Goal: Task Accomplishment & Management: Use online tool/utility

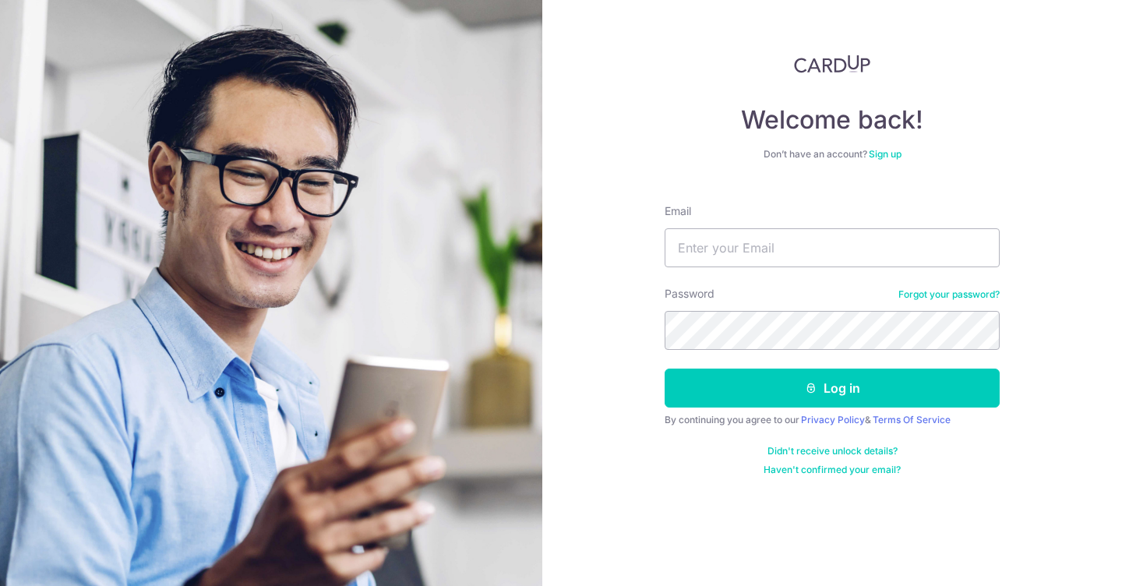
click at [733, 243] on input "Email" at bounding box center [832, 247] width 335 height 39
type input "yuru0126+1@gmail.com"
click at [665, 369] on button "Log in" at bounding box center [832, 388] width 335 height 39
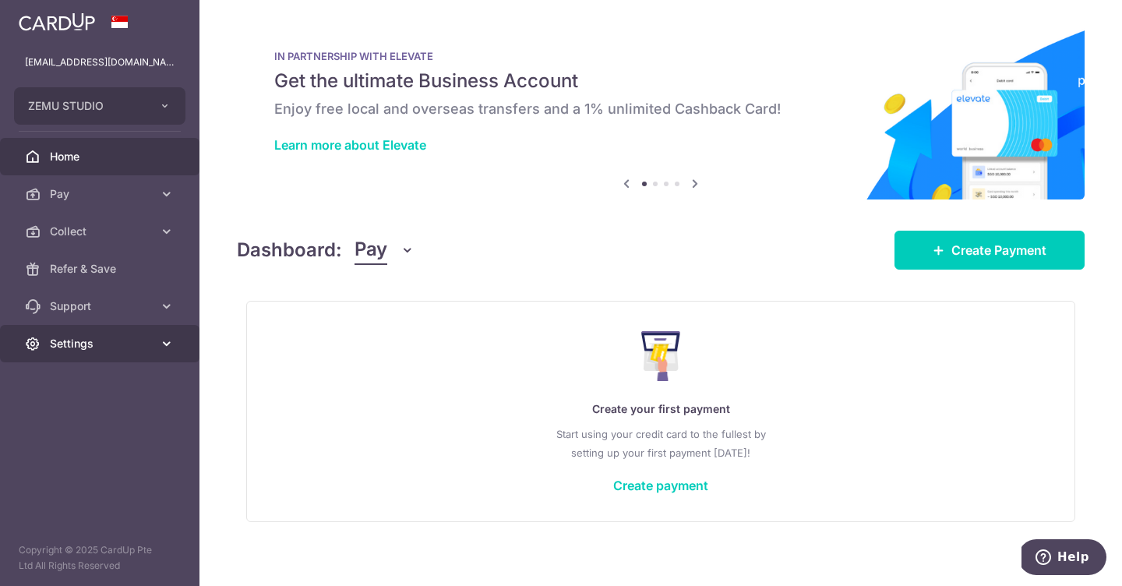
click at [122, 353] on link "Settings" at bounding box center [99, 343] width 199 height 37
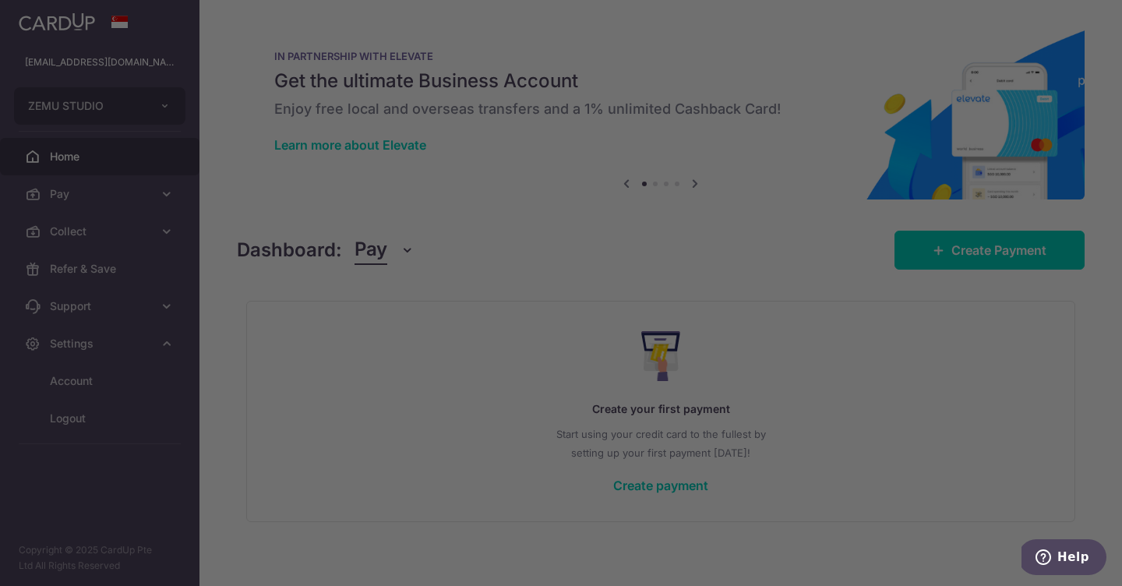
click at [100, 382] on div at bounding box center [566, 296] width 1133 height 592
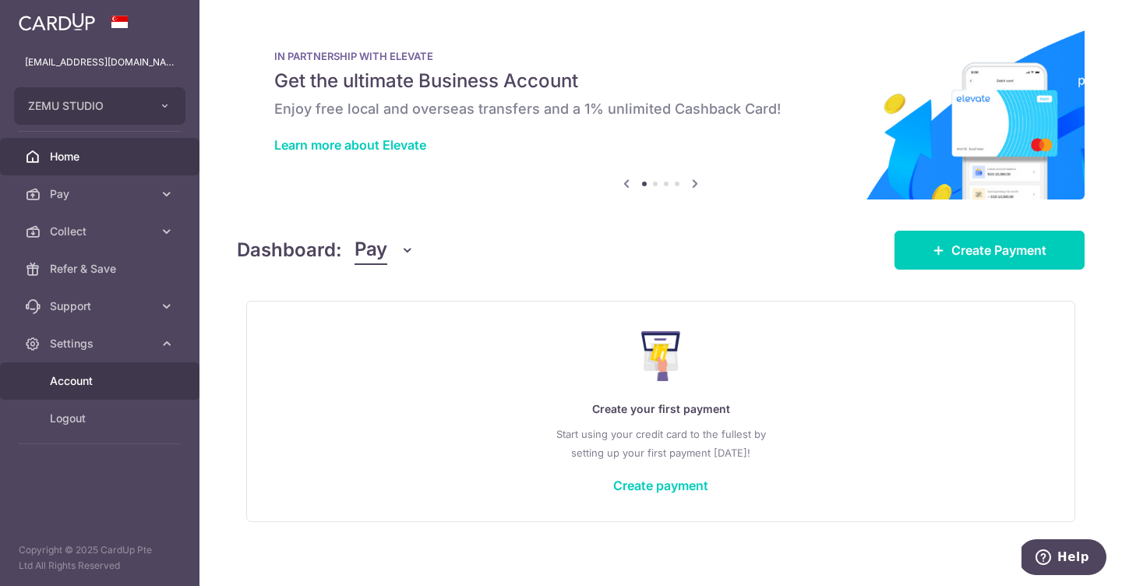
click at [98, 378] on span "Account" at bounding box center [101, 381] width 103 height 16
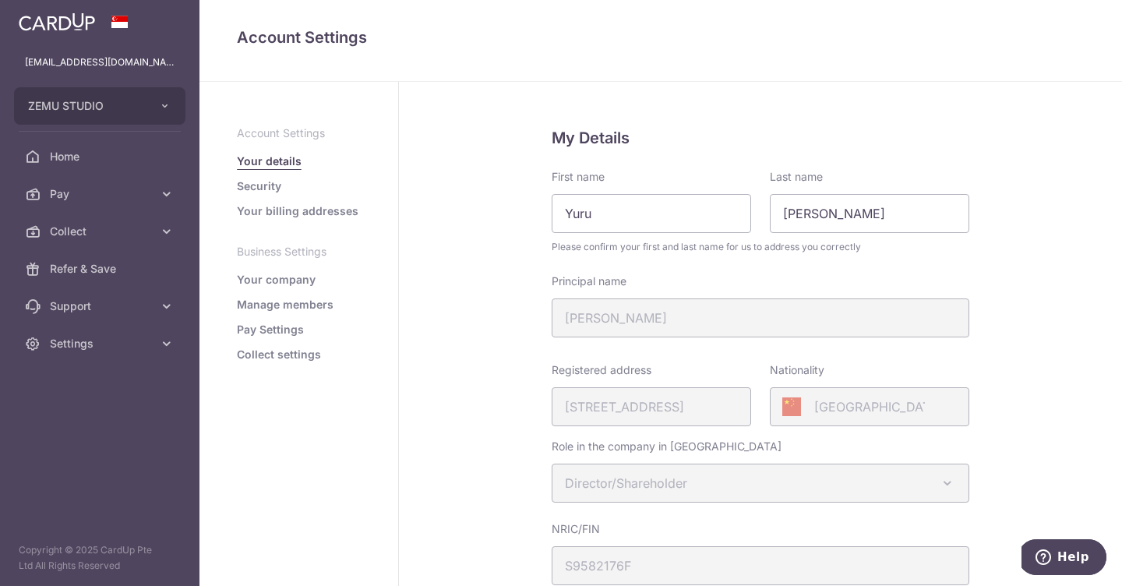
click at [294, 348] on link "Collect settings" at bounding box center [279, 355] width 84 height 16
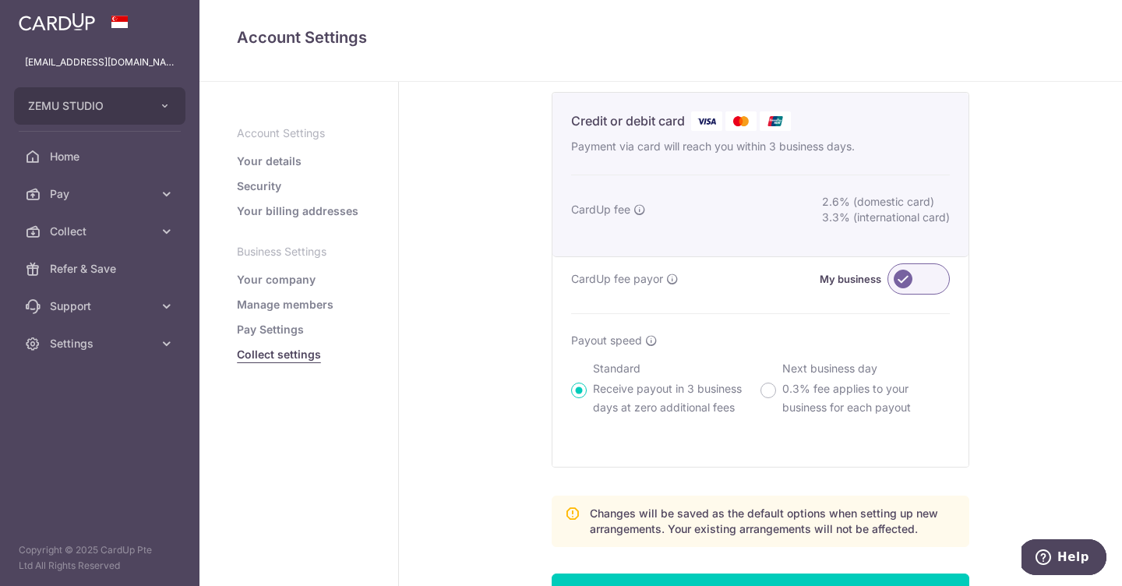
scroll to position [305, 0]
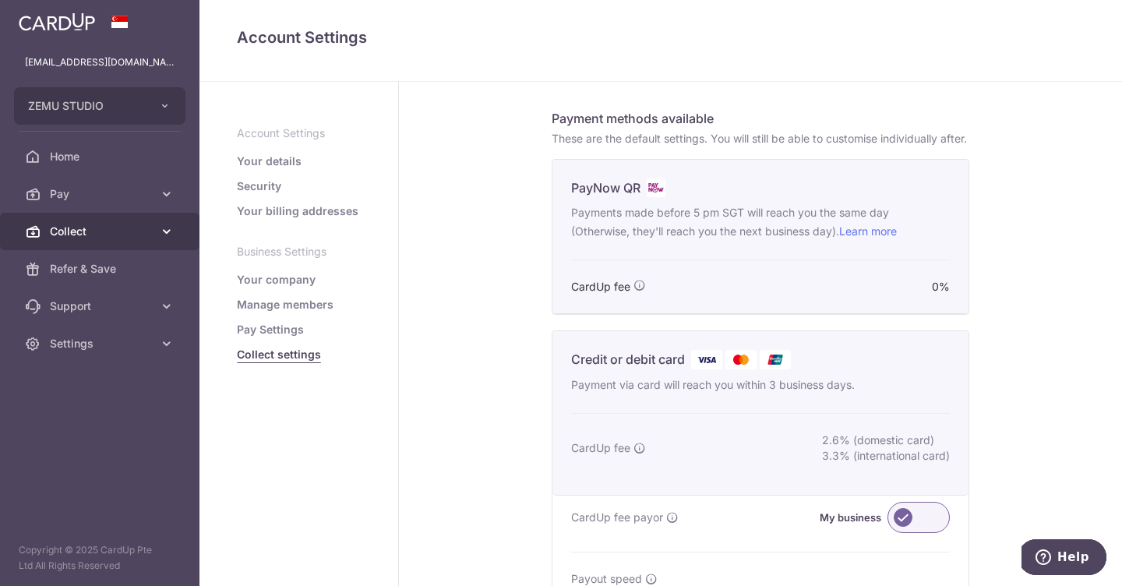
click at [111, 241] on link "Collect" at bounding box center [99, 231] width 199 height 37
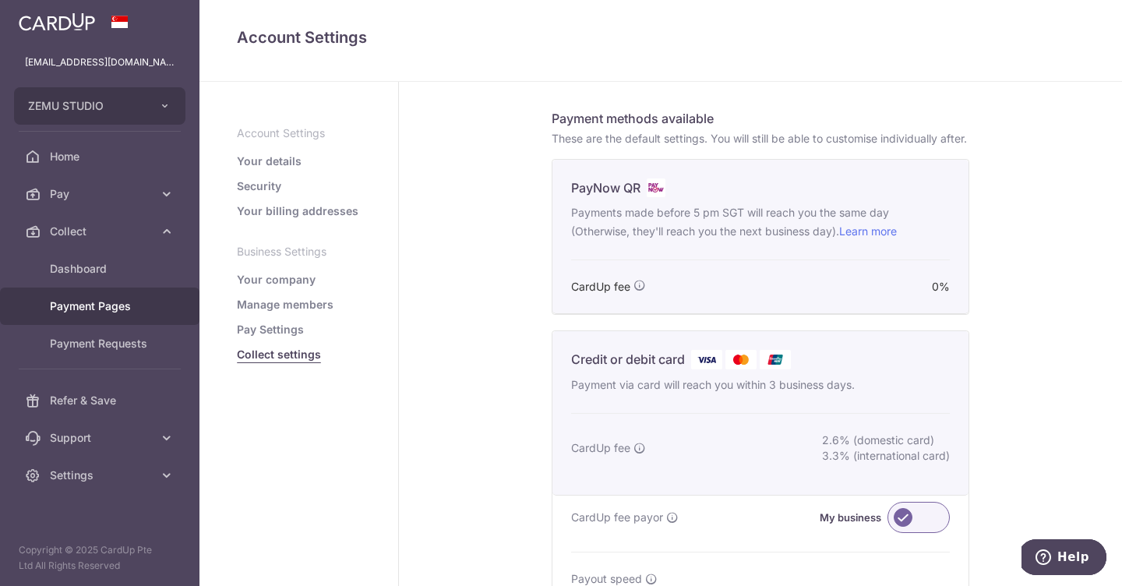
click at [115, 308] on span "Payment Pages" at bounding box center [101, 306] width 103 height 16
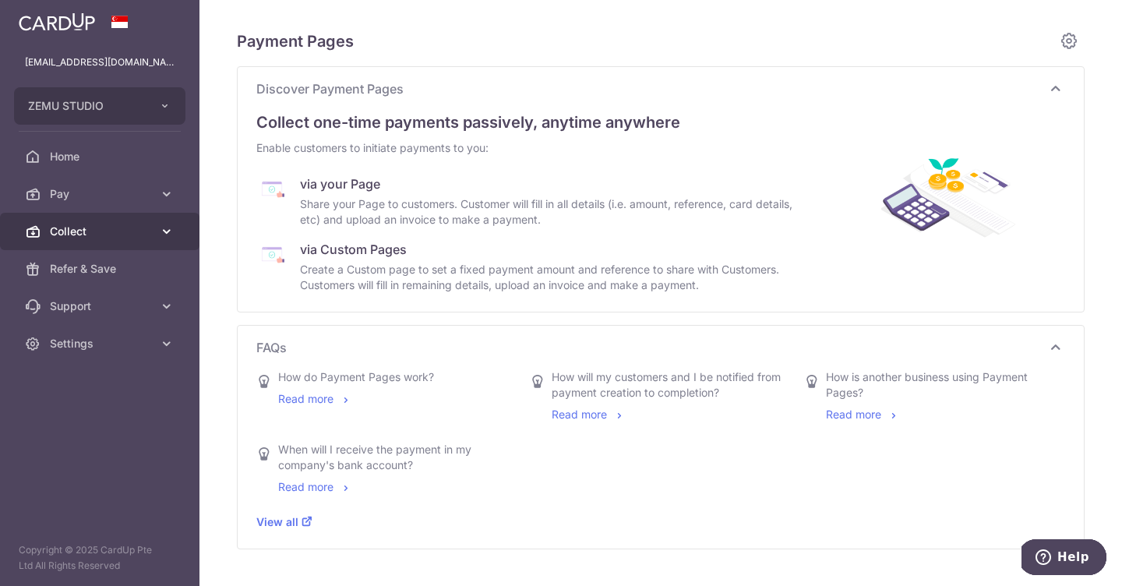
click at [107, 238] on span "Collect" at bounding box center [101, 232] width 103 height 16
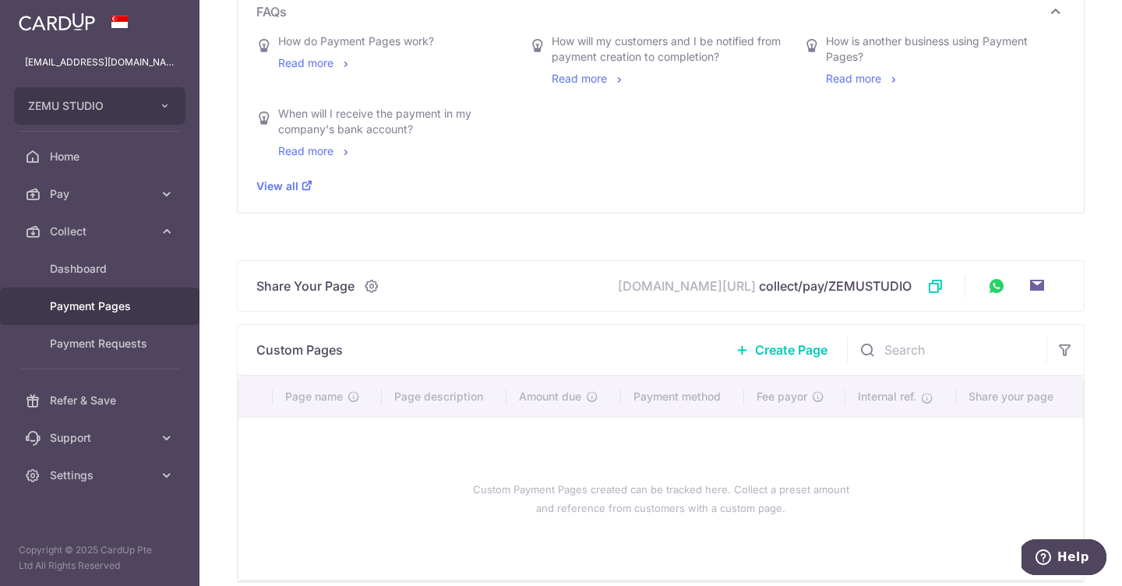
scroll to position [362, 0]
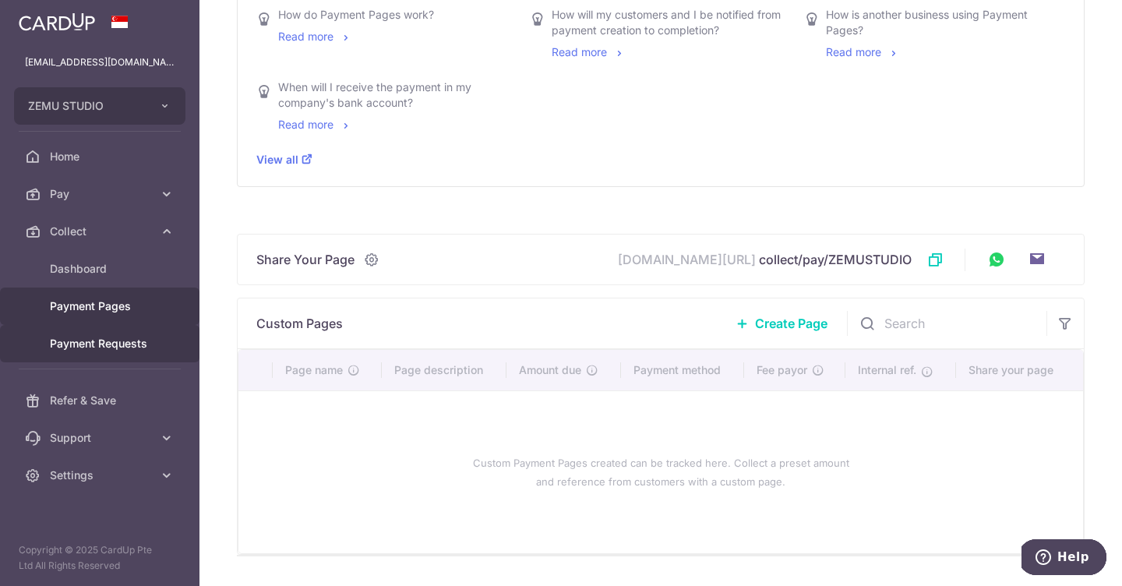
click at [127, 350] on span "Payment Requests" at bounding box center [101, 344] width 103 height 16
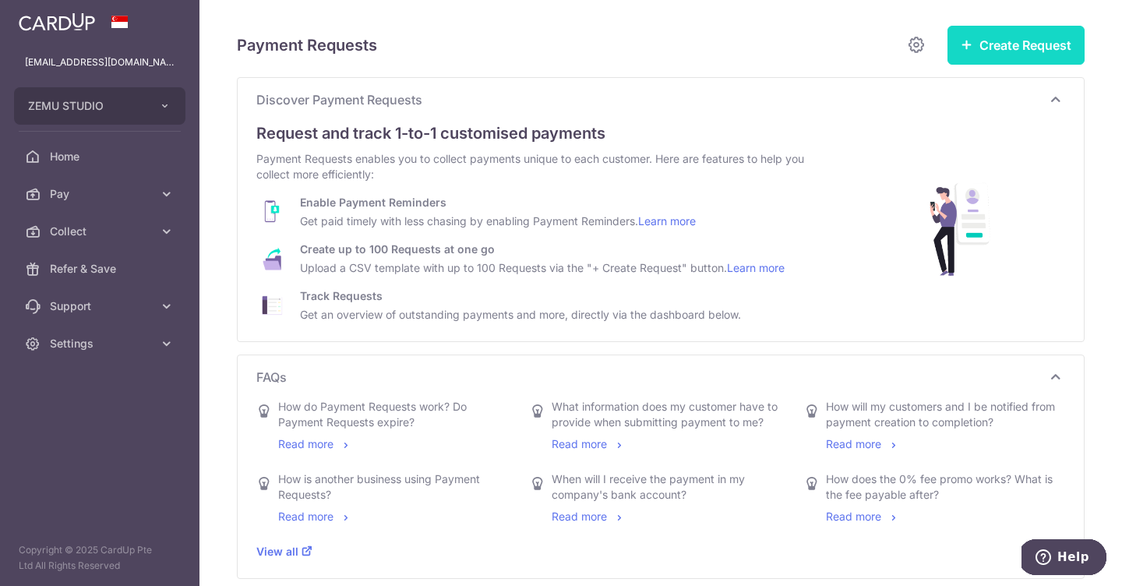
click at [1019, 62] on button "Create Request" at bounding box center [1016, 45] width 137 height 39
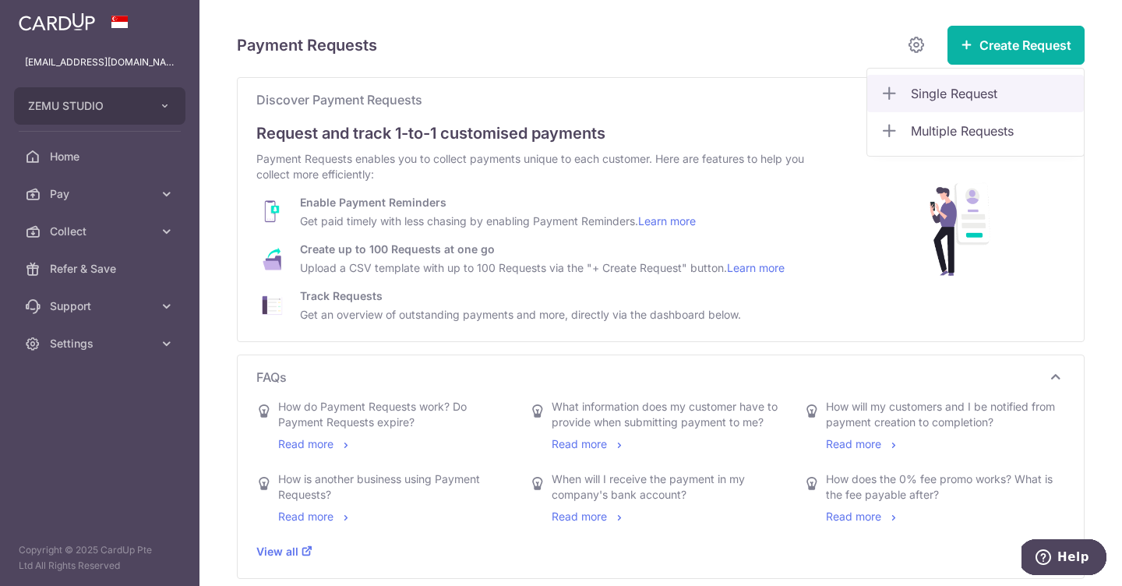
click at [977, 88] on span "Single Request" at bounding box center [991, 93] width 161 height 19
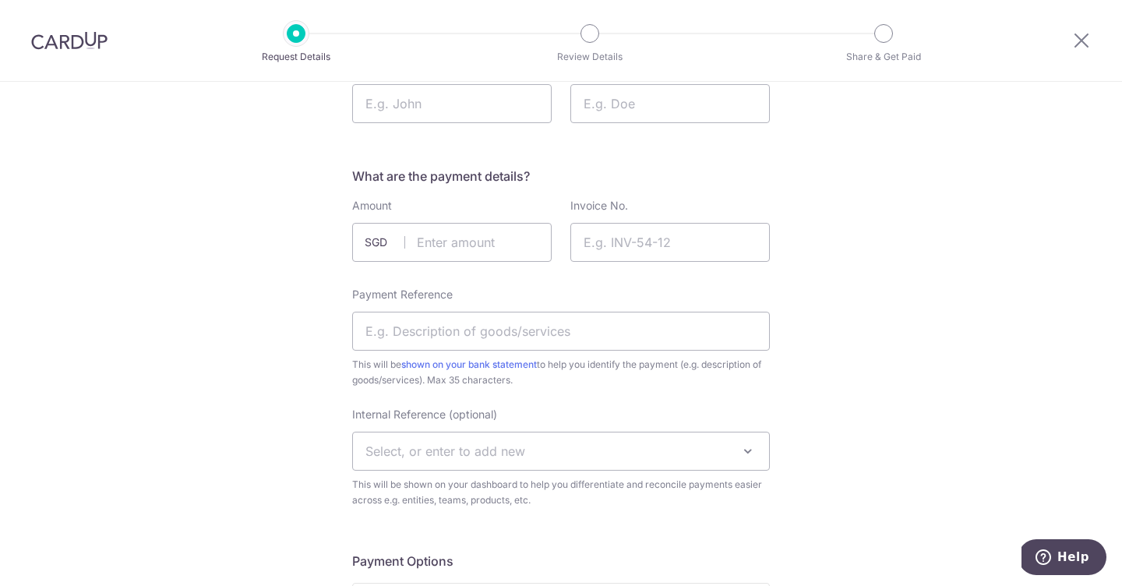
scroll to position [171, 0]
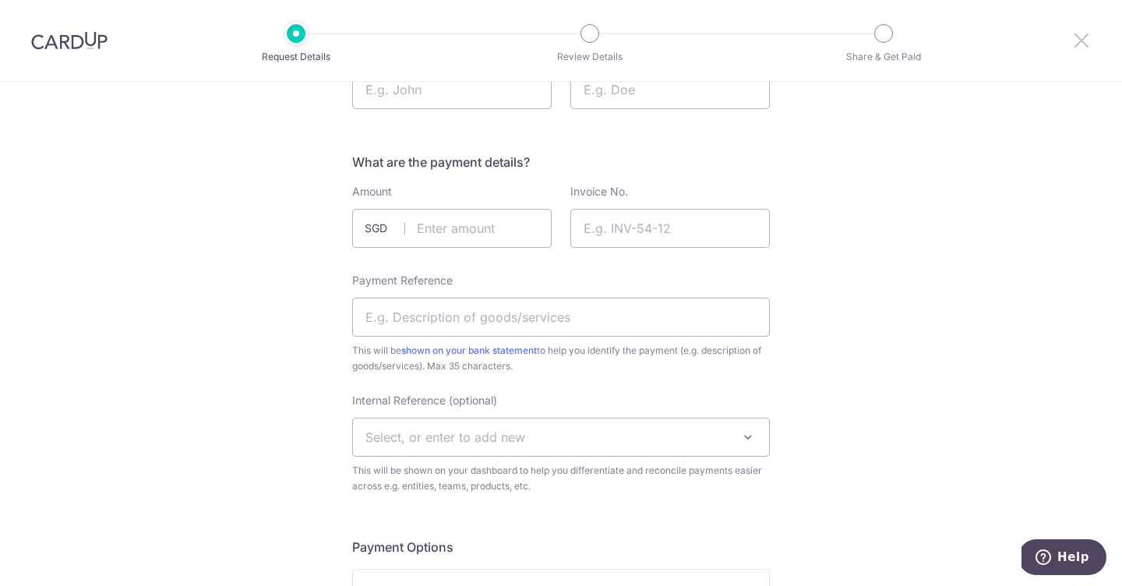
click at [1080, 43] on icon at bounding box center [1081, 39] width 19 height 19
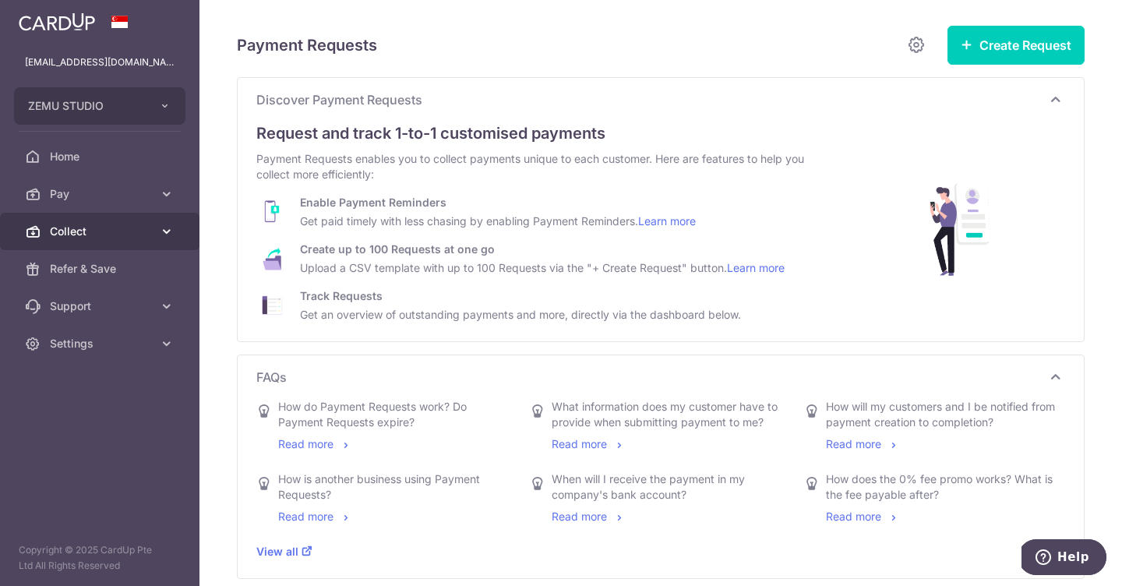
click at [118, 232] on span "Collect" at bounding box center [101, 232] width 103 height 16
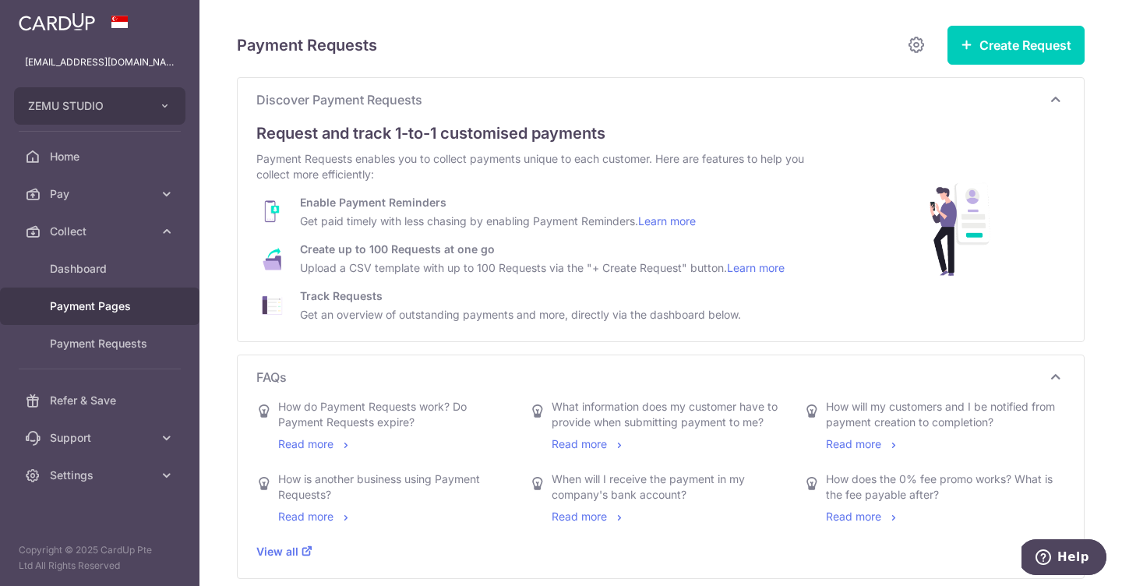
click at [130, 310] on span "Payment Pages" at bounding box center [101, 306] width 103 height 16
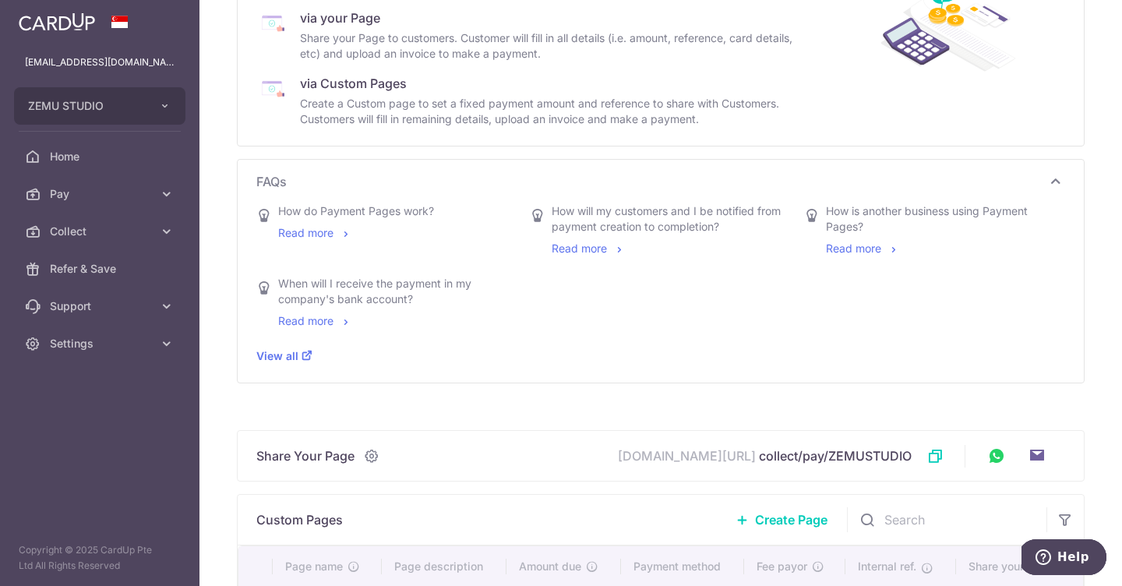
scroll to position [406, 0]
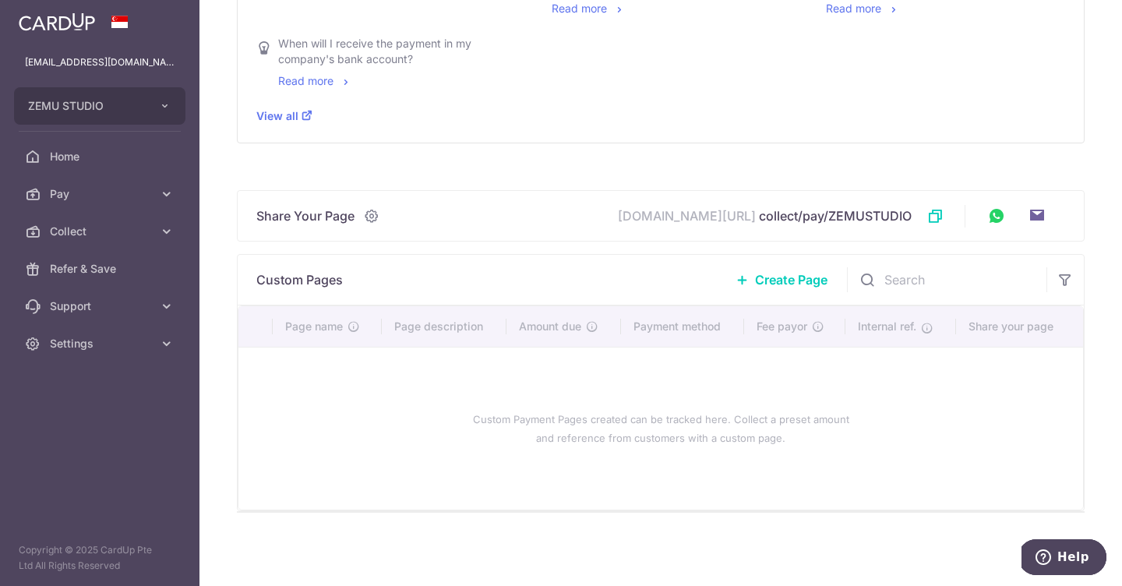
click at [753, 281] on link "Create Page" at bounding box center [782, 279] width 130 height 39
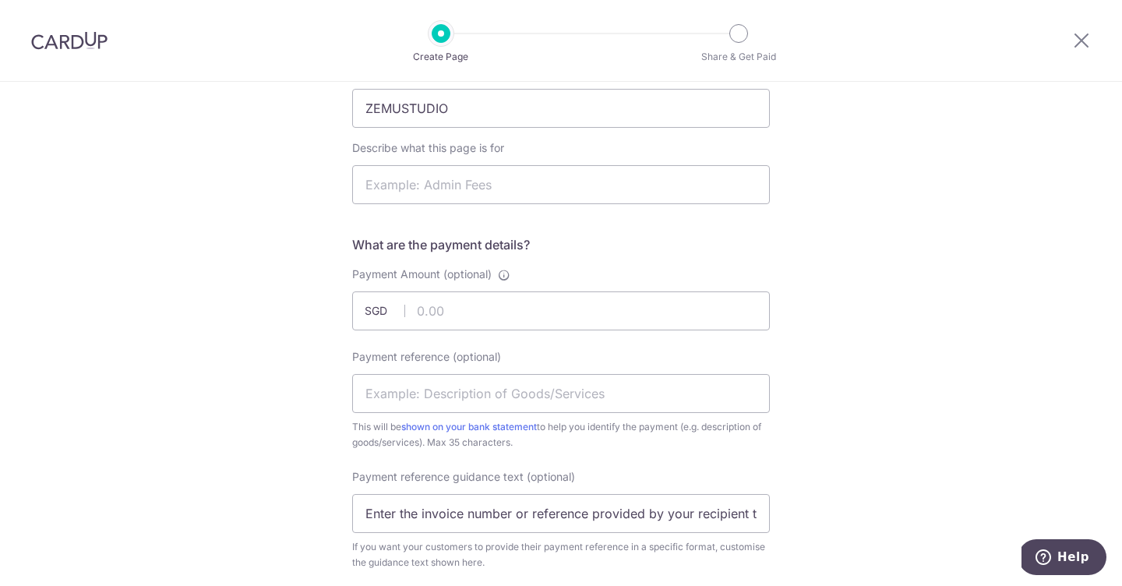
scroll to position [241, 0]
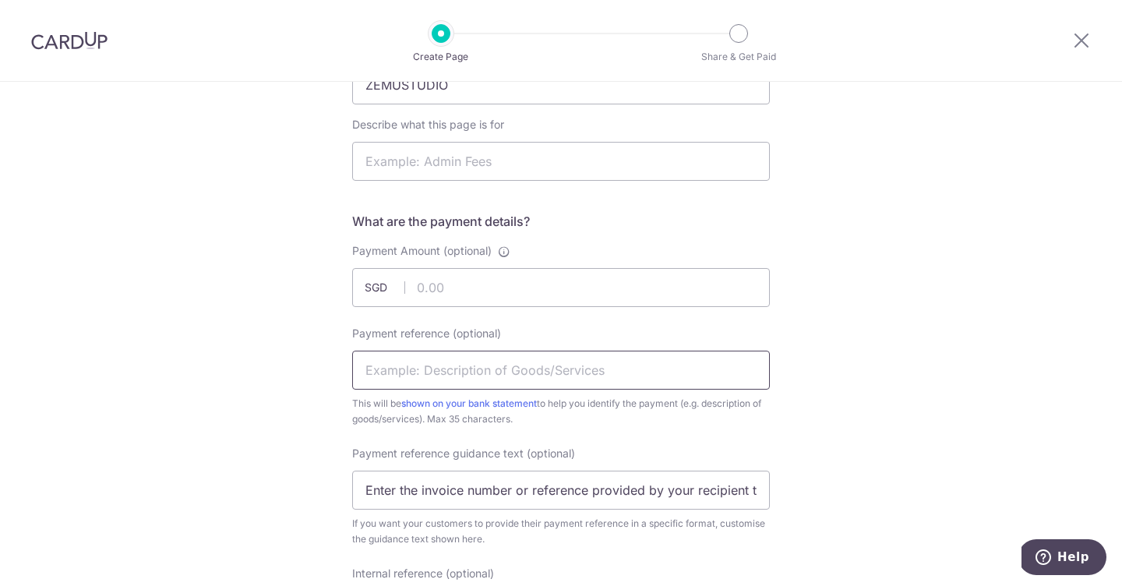
click at [594, 371] on input "Payment reference (optional)" at bounding box center [561, 370] width 418 height 39
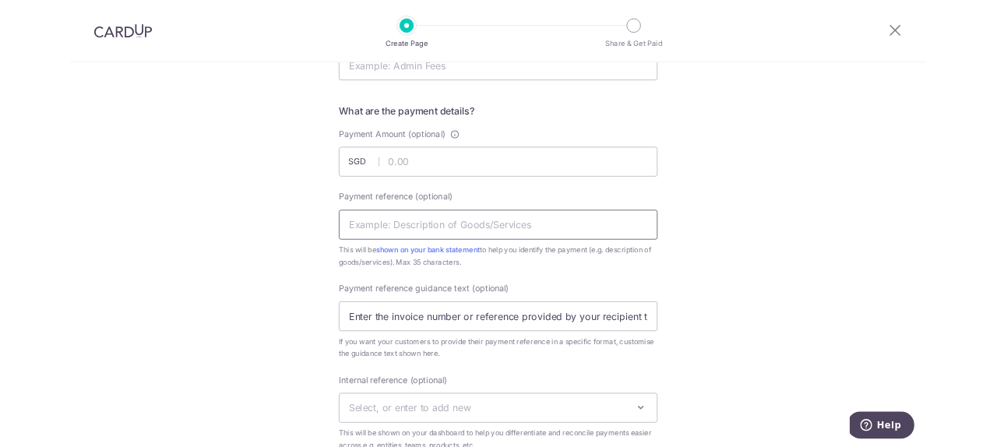
scroll to position [319, 0]
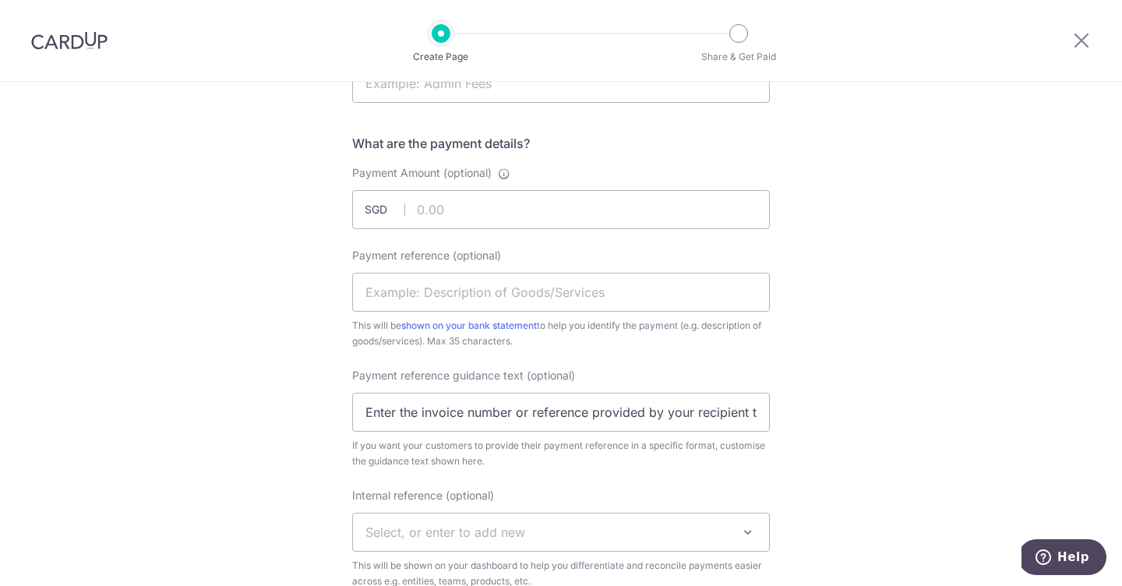
click at [923, 313] on div "New Custom Payment Page What do your customers recognise you as? By default, "Y…" at bounding box center [561, 460] width 1122 height 1394
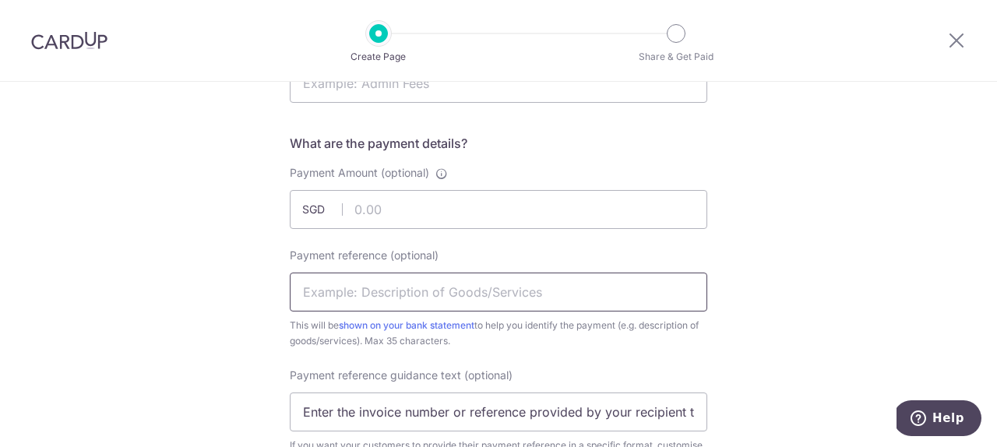
click at [539, 295] on input "Payment reference (optional)" at bounding box center [499, 292] width 418 height 39
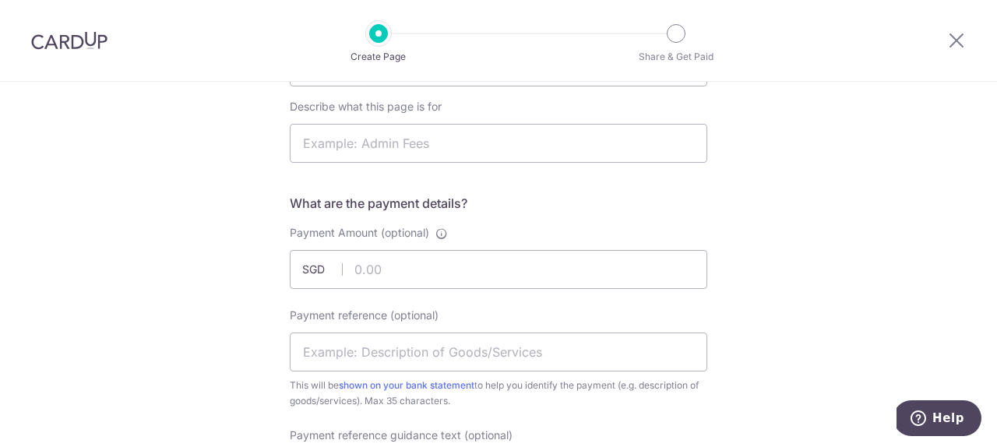
scroll to position [267, 0]
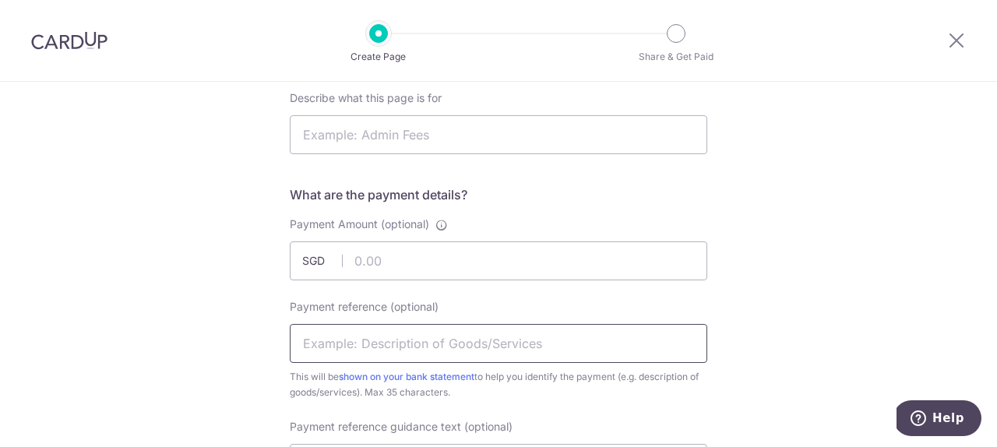
click at [387, 354] on input "Payment reference (optional)" at bounding box center [499, 343] width 418 height 39
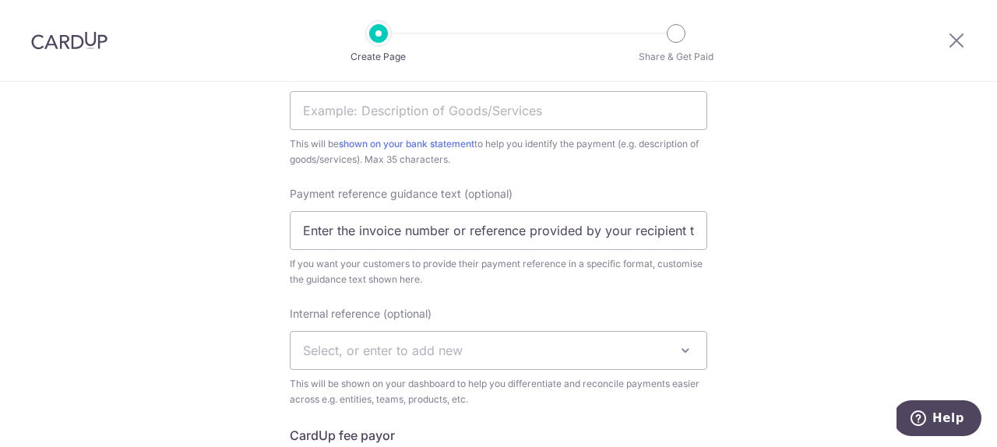
scroll to position [503, 0]
click at [538, 350] on span "Select, or enter to add new" at bounding box center [499, 348] width 416 height 37
click at [797, 322] on div "New Custom Payment Page What do your customers recognise you as? By default, "Y…" at bounding box center [498, 276] width 997 height 1394
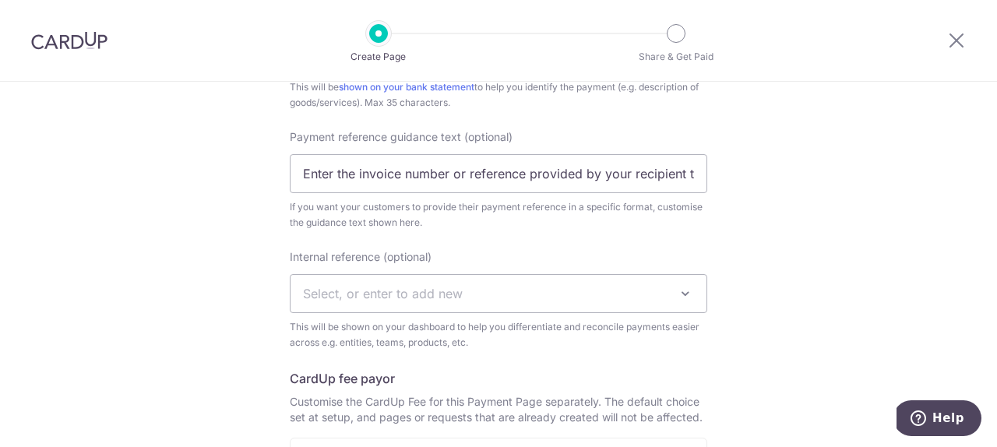
scroll to position [558, 0]
click at [411, 293] on span "Select, or enter to add new" at bounding box center [383, 293] width 160 height 16
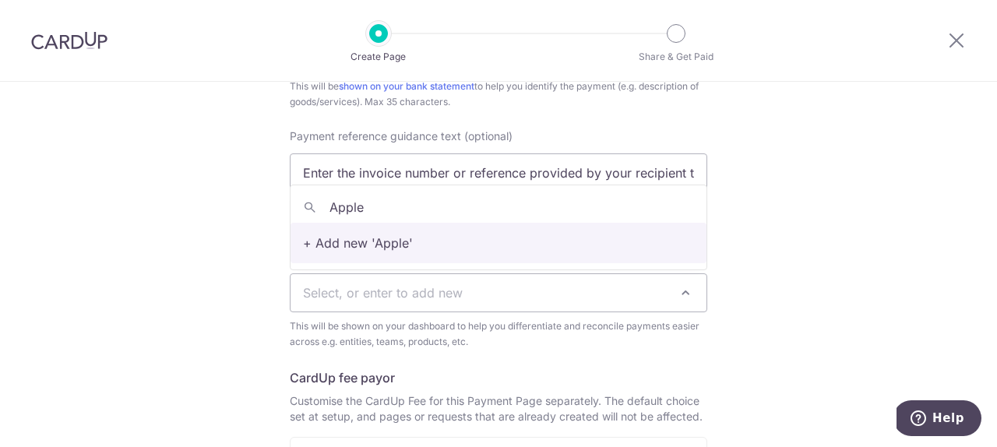
type input "Apple"
select select "Apple"
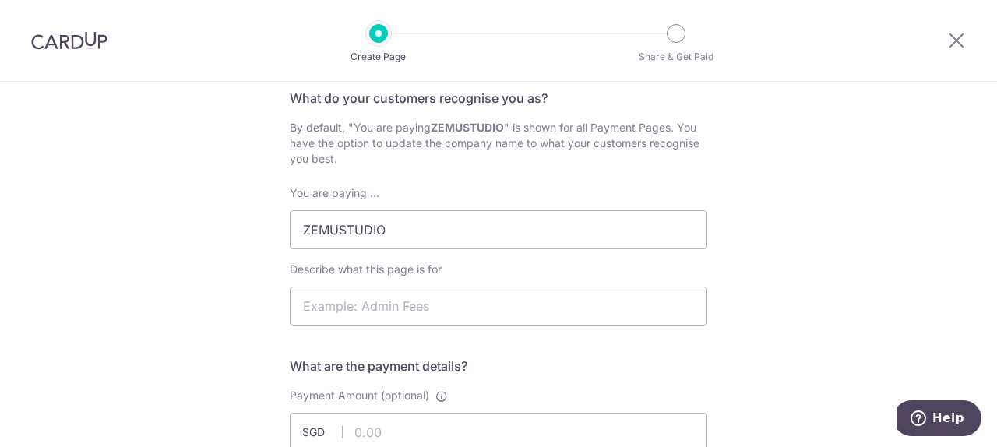
scroll to position [215, 0]
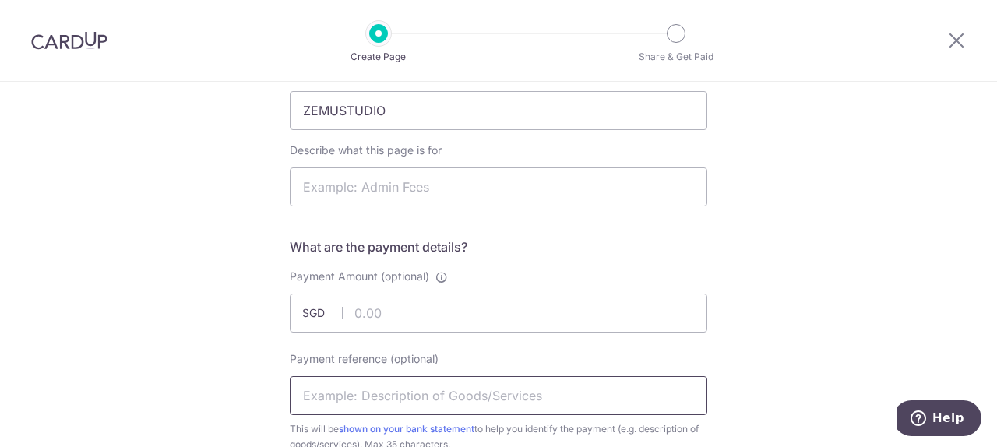
click at [383, 396] on input "Payment reference (optional)" at bounding box center [499, 395] width 418 height 39
click at [355, 192] on input "Describe what this page is for" at bounding box center [499, 187] width 418 height 39
type input "Payment through CardUp is only for application fees"
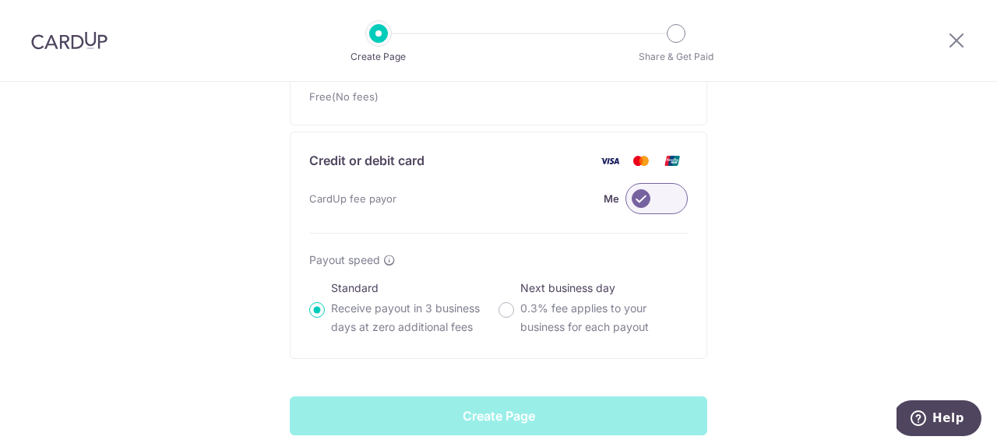
scroll to position [1029, 0]
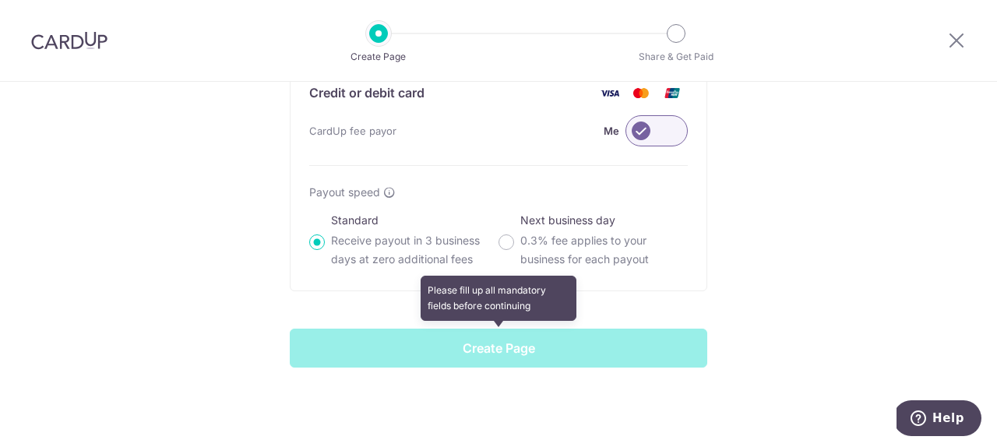
click at [513, 356] on div "Please fill up all mandatory fields before continuing Create Page" at bounding box center [499, 348] width 418 height 39
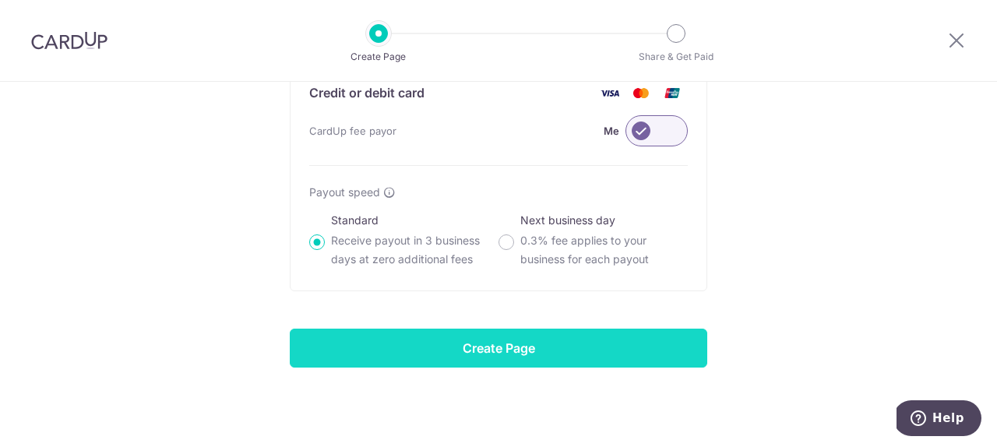
click at [513, 356] on input "Create Page" at bounding box center [499, 348] width 418 height 39
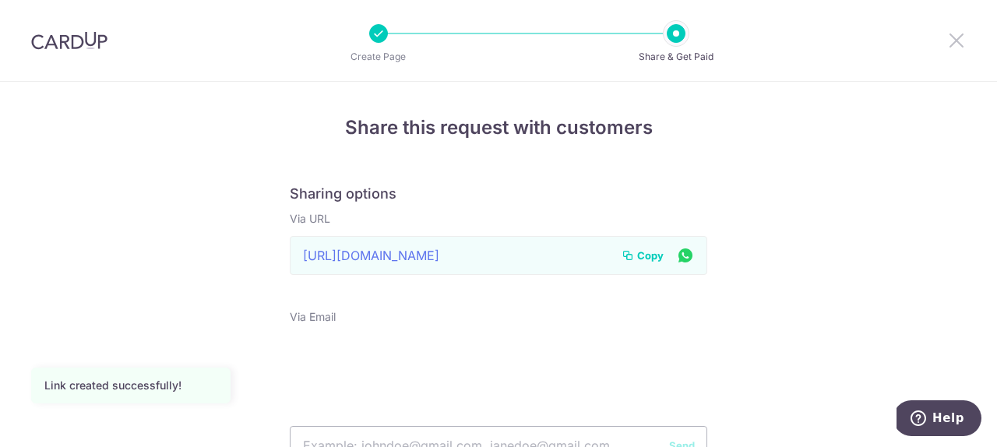
click at [951, 46] on icon at bounding box center [957, 39] width 19 height 19
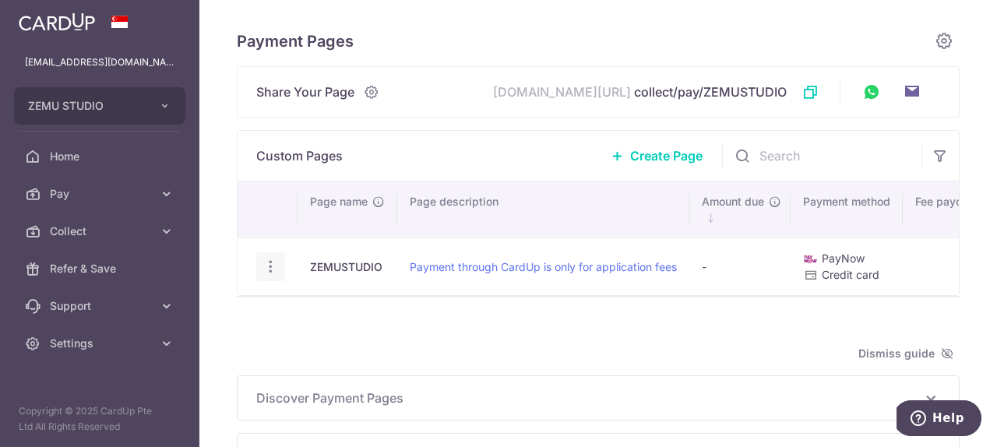
click at [267, 270] on icon "button" at bounding box center [271, 267] width 16 height 16
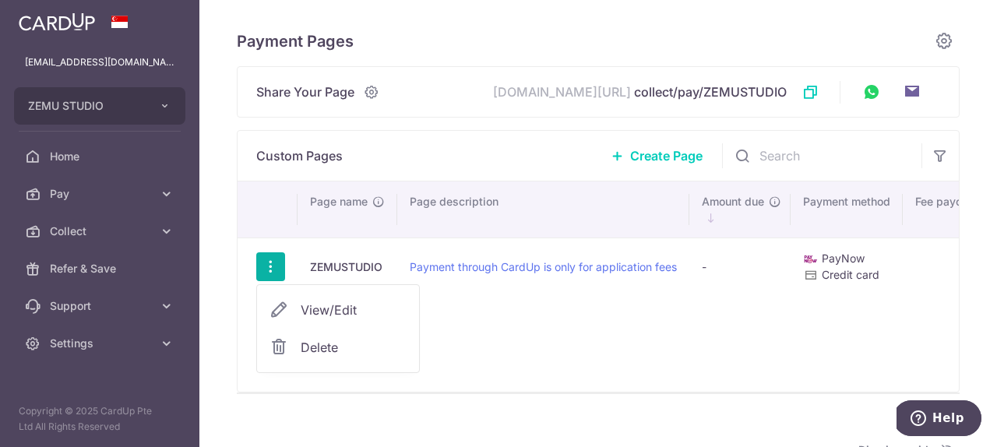
click at [356, 309] on span "View/Edit" at bounding box center [354, 310] width 106 height 19
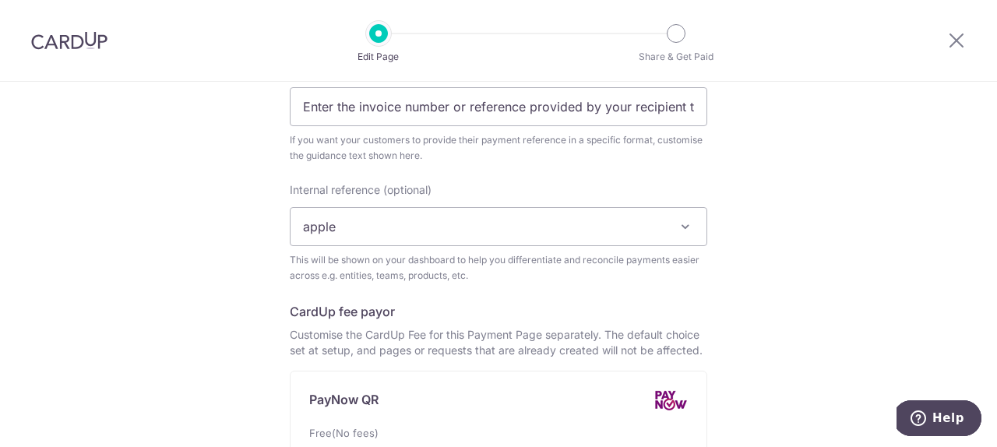
scroll to position [591, 0]
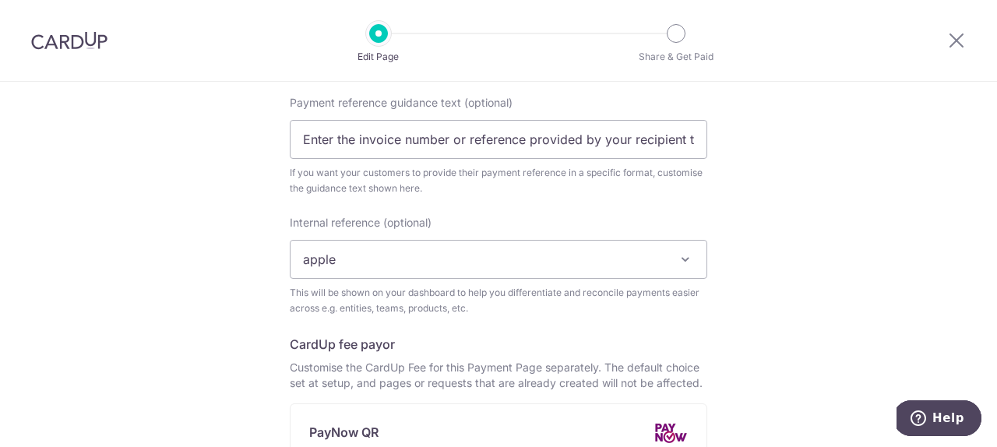
click at [604, 267] on span "apple" at bounding box center [499, 259] width 416 height 37
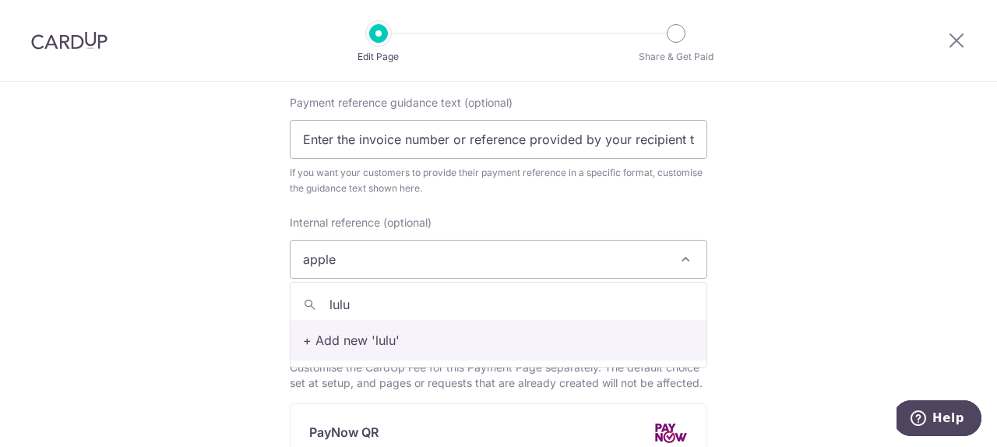
type input "lulu"
select select "lulu"
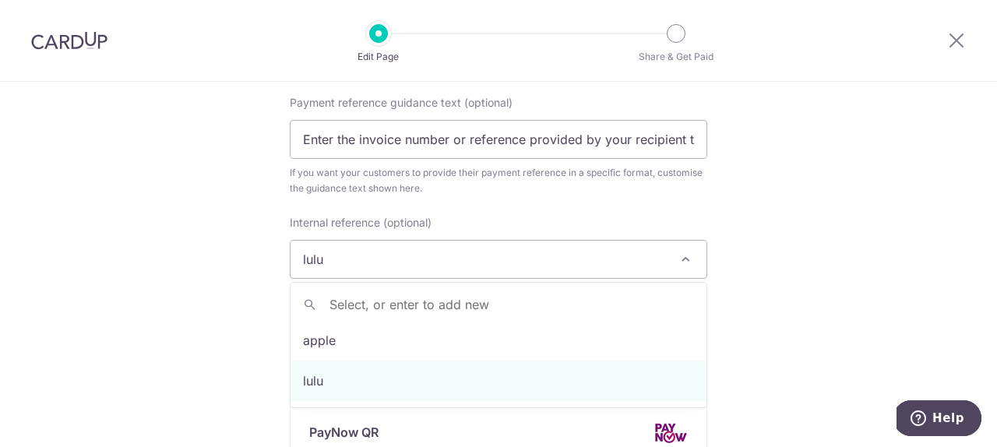
click at [419, 266] on span "lulu" at bounding box center [499, 259] width 416 height 37
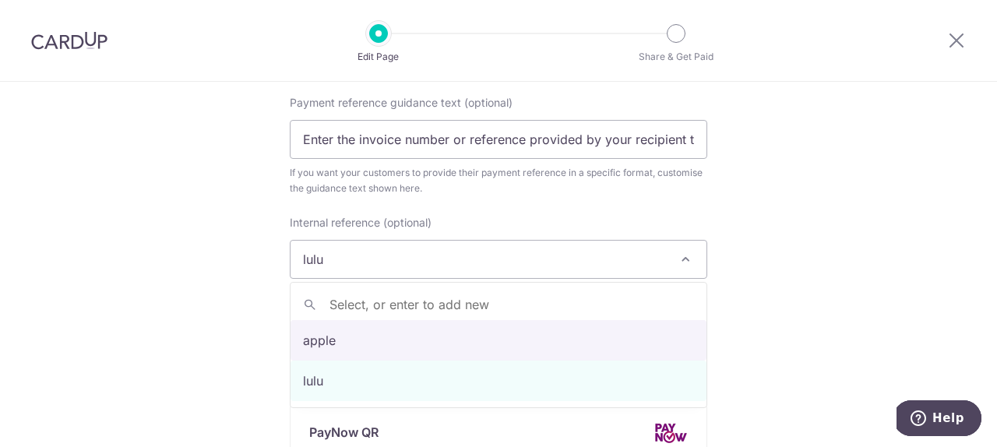
click at [443, 250] on span "lulu" at bounding box center [499, 259] width 416 height 37
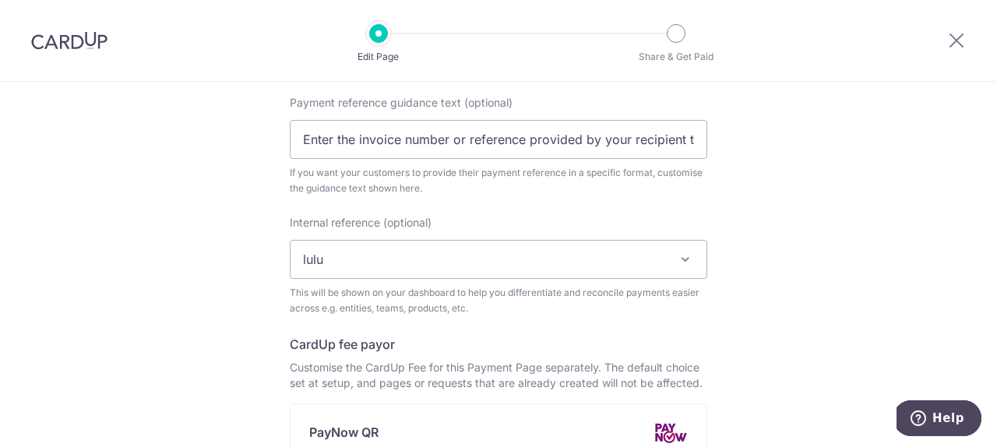
click at [443, 250] on span "lulu" at bounding box center [499, 259] width 416 height 37
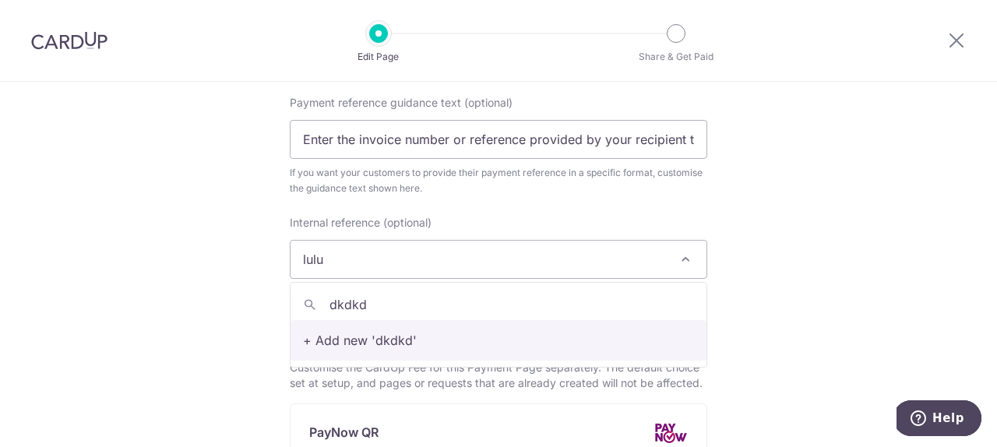
type input "dkdkd"
